Goal: Book appointment/travel/reservation

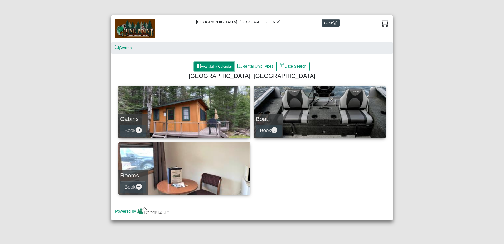
click at [212, 67] on button "Availability Calendar" at bounding box center [214, 66] width 40 height 9
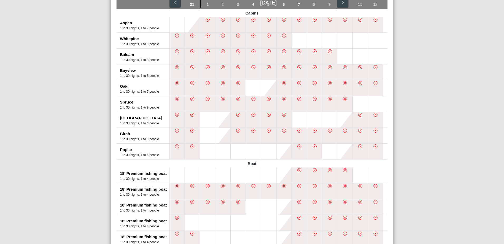
scroll to position [73, 0]
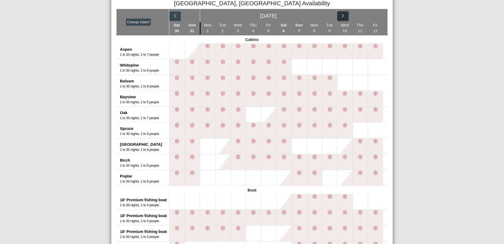
click at [340, 18] on icon "chevron right" at bounding box center [342, 15] width 5 height 5
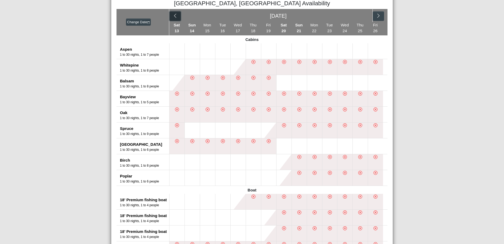
click at [174, 17] on icon "chevron left" at bounding box center [175, 15] width 5 height 5
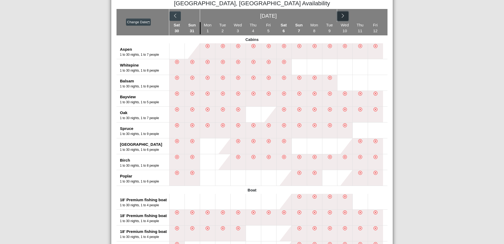
click at [341, 18] on icon "chevron right" at bounding box center [342, 15] width 5 height 5
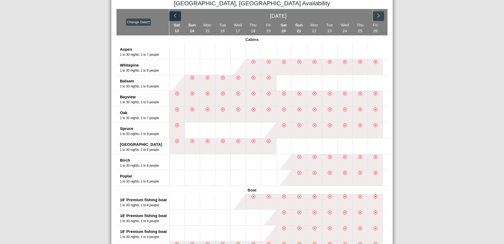
click at [175, 14] on button "button" at bounding box center [175, 15] width 11 height 9
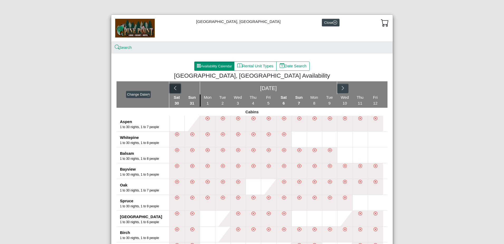
scroll to position [0, 0]
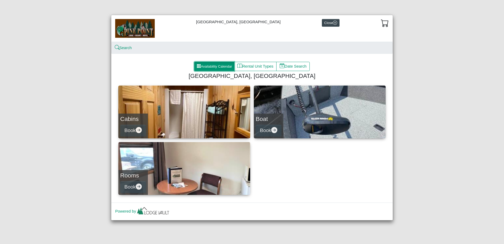
click at [224, 64] on button "Availability Calendar" at bounding box center [214, 66] width 40 height 9
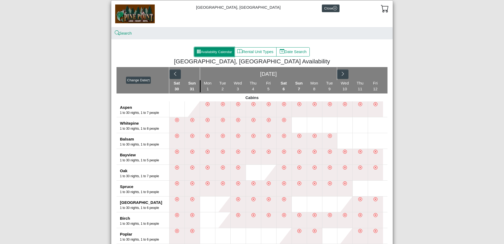
scroll to position [53, 0]
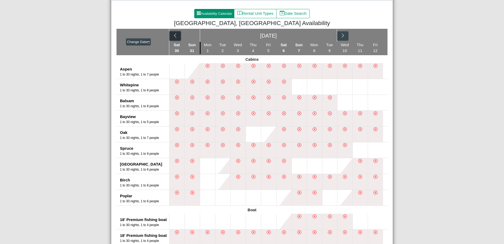
click at [174, 37] on icon "chevron left" at bounding box center [175, 35] width 2 height 4
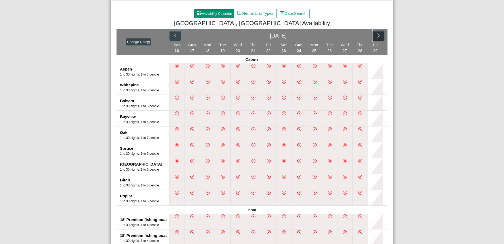
click at [377, 36] on icon "chevron right" at bounding box center [378, 35] width 2 height 4
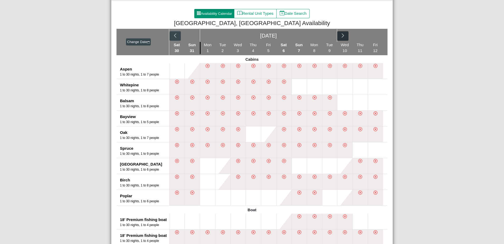
click at [377, 36] on div "[DATE]" at bounding box center [278, 35] width 218 height 13
click at [344, 35] on button "button" at bounding box center [342, 35] width 11 height 9
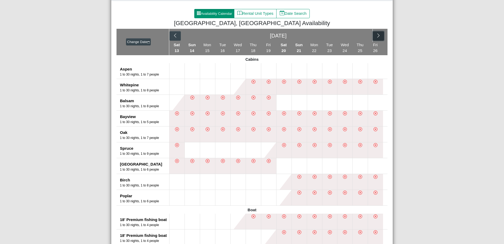
click at [377, 35] on icon "chevron right" at bounding box center [378, 35] width 5 height 5
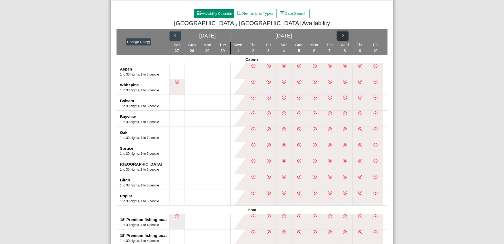
click at [344, 36] on button "button" at bounding box center [342, 35] width 11 height 9
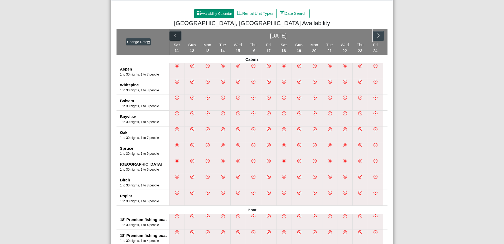
click at [175, 37] on icon "chevron left" at bounding box center [175, 35] width 5 height 5
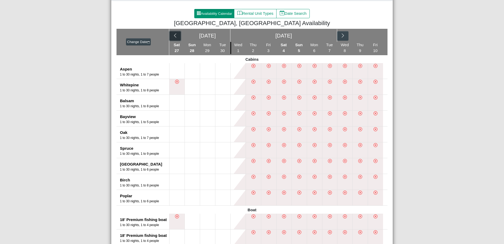
click at [175, 37] on icon "chevron left" at bounding box center [175, 35] width 5 height 5
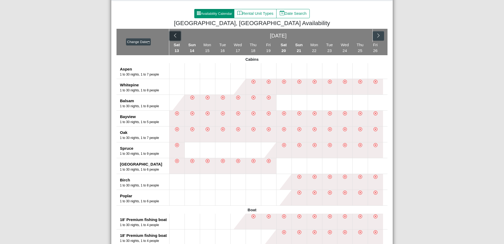
click at [175, 37] on icon "chevron left" at bounding box center [175, 35] width 5 height 5
